Goal: Navigation & Orientation: Understand site structure

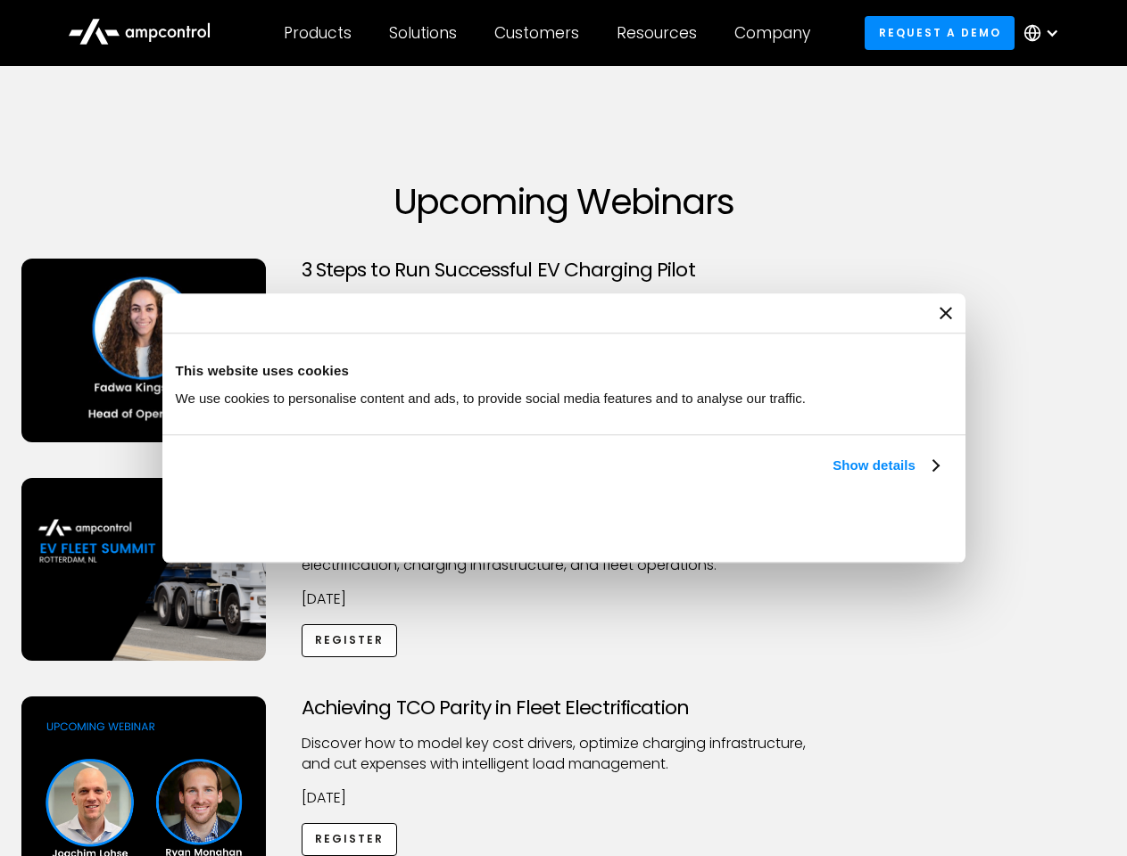
click at [832, 476] on link "Show details" at bounding box center [884, 465] width 105 height 21
click at [0, 0] on div "Necessary cookies help make a website usable by enabling basic functions like p…" at bounding box center [0, 0] width 0 height 0
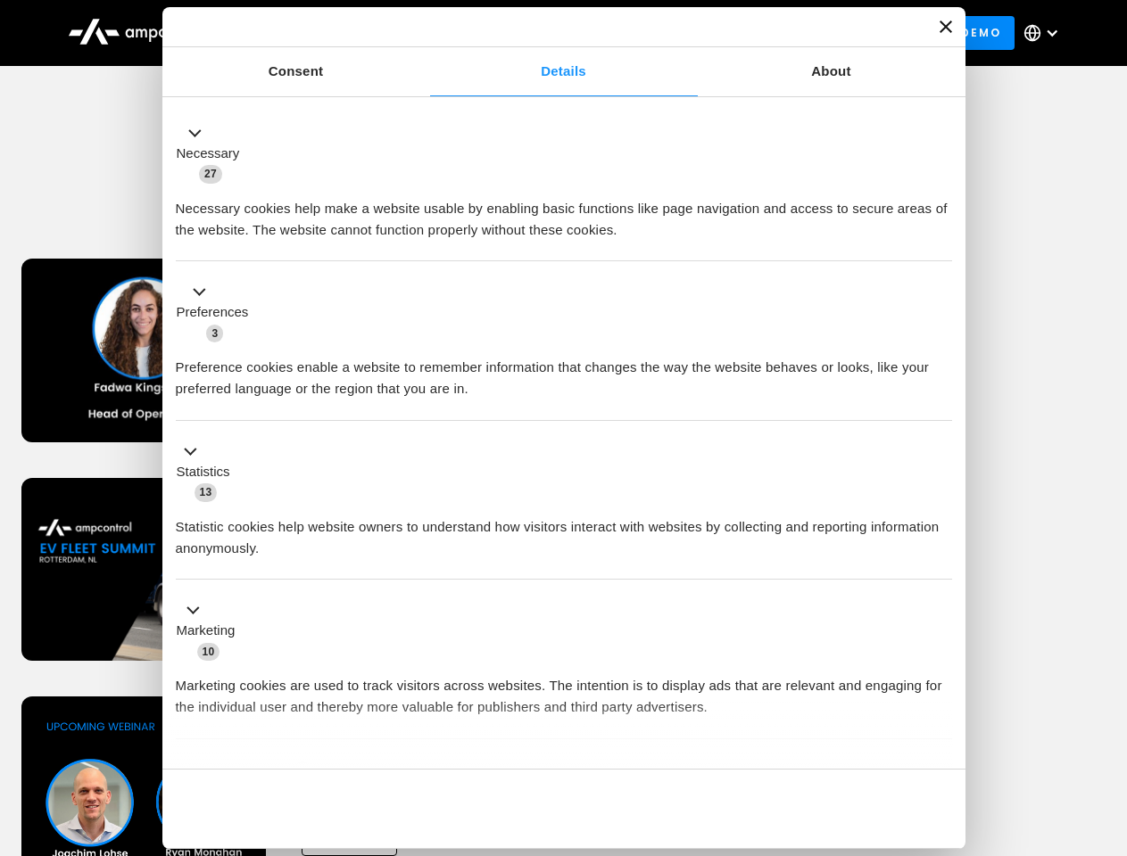
click at [1107, 719] on div "Achieving TCO Parity in Fleet Electrification Discover how to model key cost dr…" at bounding box center [564, 837] width 1120 height 280
click at [549, 33] on div "Customers" at bounding box center [536, 33] width 85 height 20
click at [317, 33] on div "Products" at bounding box center [318, 33] width 68 height 20
click at [424, 33] on div "Solutions" at bounding box center [423, 33] width 68 height 20
click at [540, 33] on div "Customers" at bounding box center [536, 33] width 85 height 20
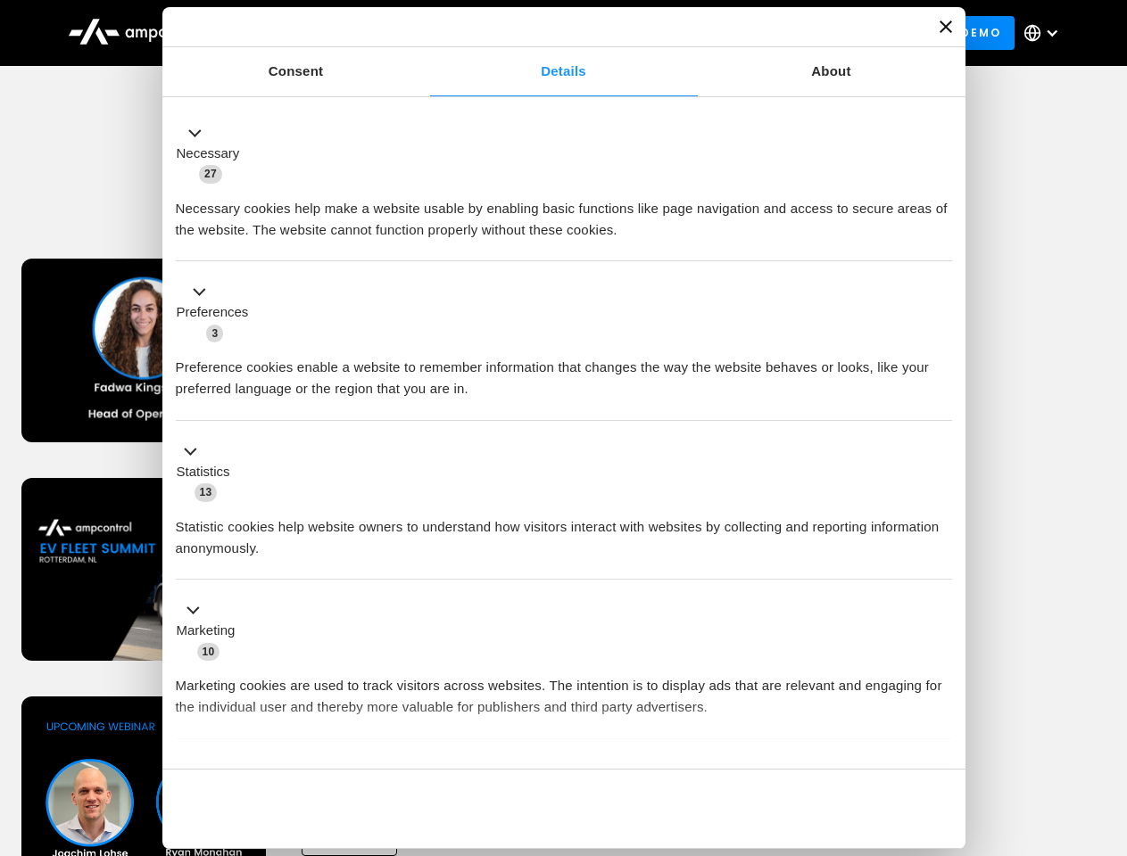
click at [660, 33] on div "Resources" at bounding box center [656, 33] width 80 height 20
click at [778, 33] on div "Company" at bounding box center [772, 33] width 76 height 20
click at [1045, 33] on div at bounding box center [1052, 33] width 14 height 14
